Goal: Transaction & Acquisition: Purchase product/service

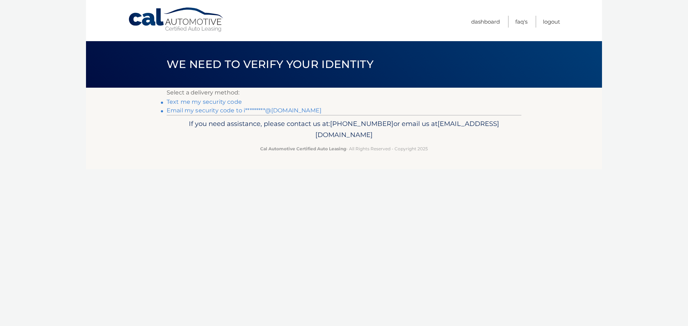
click at [208, 112] on link "Email my security code to i*********@hotmail.com" at bounding box center [244, 110] width 155 height 7
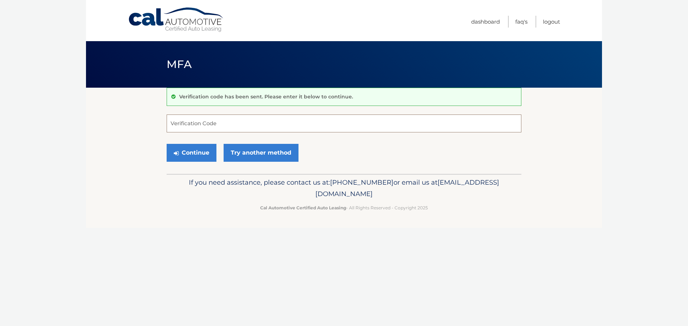
click at [177, 127] on input "Verification Code" at bounding box center [344, 124] width 355 height 18
click at [222, 124] on input "Verification Code" at bounding box center [344, 124] width 355 height 18
paste input "896487"
click at [200, 153] on button "Continue" at bounding box center [192, 153] width 50 height 18
click at [219, 127] on input "896487" at bounding box center [344, 124] width 355 height 18
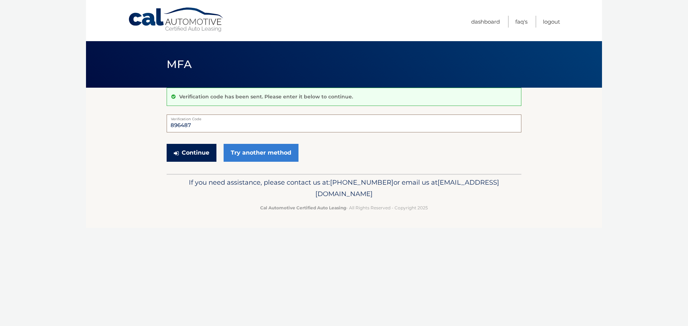
type input "896487"
click at [197, 155] on button "Continue" at bounding box center [192, 153] width 50 height 18
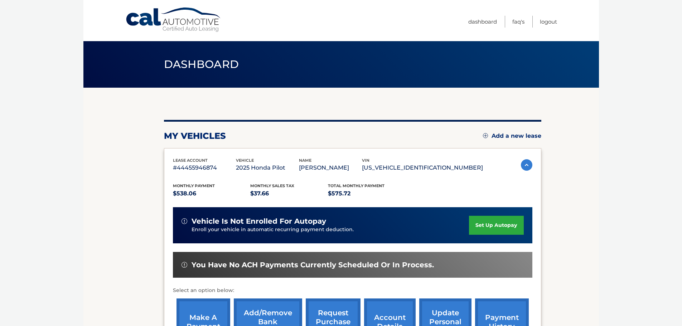
scroll to position [96, 0]
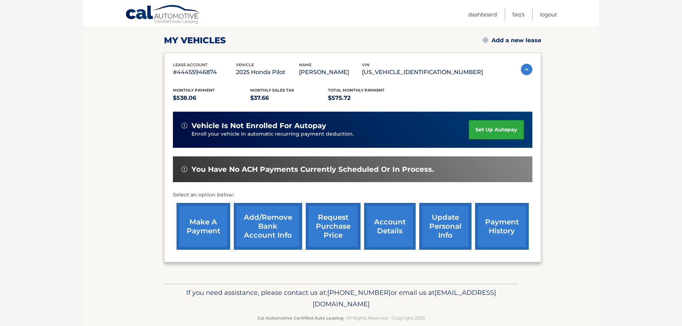
click at [202, 227] on link "make a payment" at bounding box center [204, 226] width 54 height 47
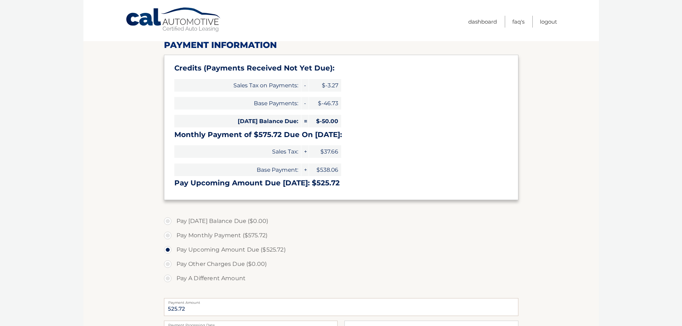
scroll to position [96, 0]
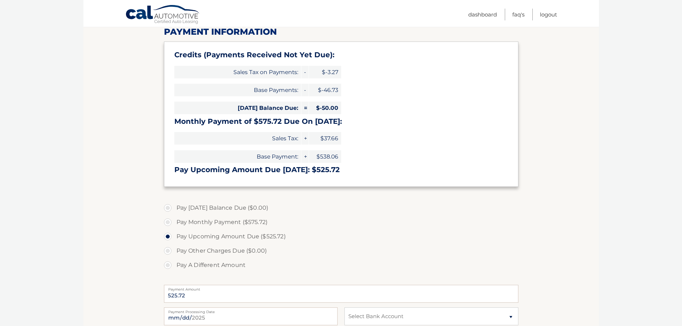
click at [168, 264] on label "Pay A Different Amount" at bounding box center [341, 265] width 355 height 14
click at [168, 264] on input "Pay A Different Amount" at bounding box center [170, 263] width 7 height 11
radio input "true"
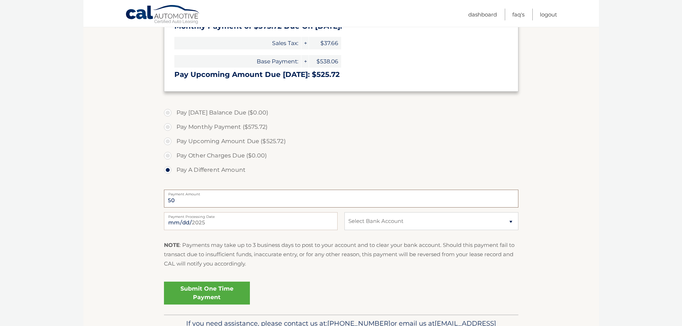
type input "50"
click at [269, 225] on input "2025-09-16" at bounding box center [251, 221] width 174 height 18
type input "2025-09-19"
click at [120, 220] on section "Account Overview | Make a Payment Payment Information Credits (Payments Receive…" at bounding box center [341, 106] width 516 height 418
click at [408, 222] on select "Select Bank Account Checking JPMORGAN CHASE BANK, NA *****7650 Checking JPMORGA…" at bounding box center [431, 221] width 174 height 18
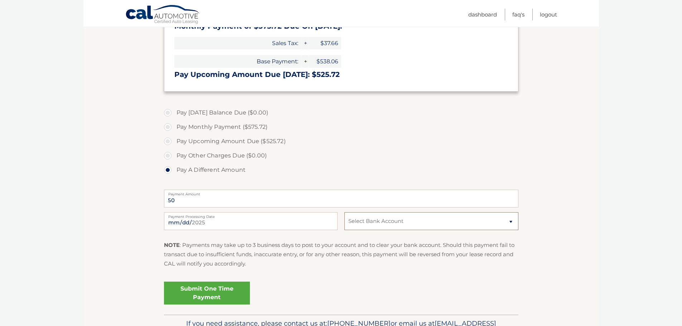
select select "NTQ1MzFmNjItZDU5Zi00NmIxLWI4MTUtMmI0Njk5MWVhNjVj"
click at [344, 212] on select "Select Bank Account Checking JPMORGAN CHASE BANK, NA *****7650 Checking JPMORGA…" at bounding box center [431, 221] width 174 height 18
click at [222, 293] on link "Submit One Time Payment" at bounding box center [207, 293] width 86 height 23
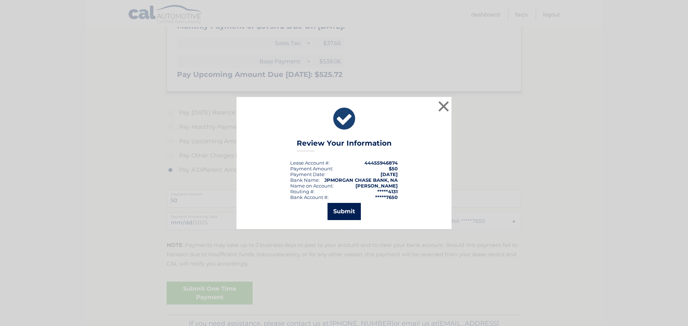
click at [346, 207] on button "Submit" at bounding box center [343, 211] width 33 height 17
